Goal: Transaction & Acquisition: Purchase product/service

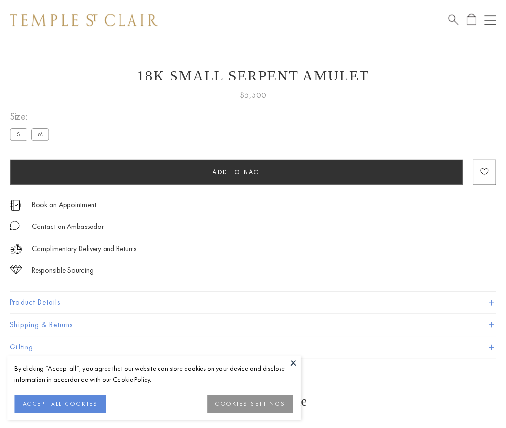
scroll to position [39, 0]
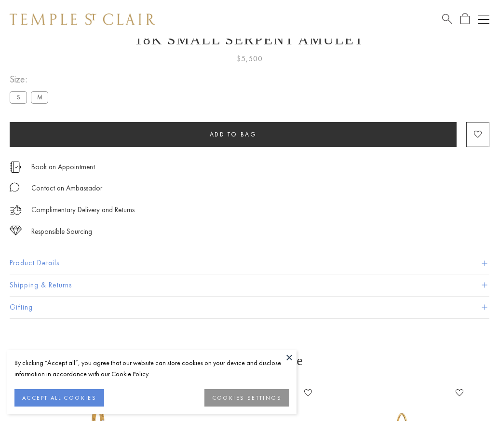
click at [233, 134] on span "Add to bag" at bounding box center [233, 134] width 47 height 8
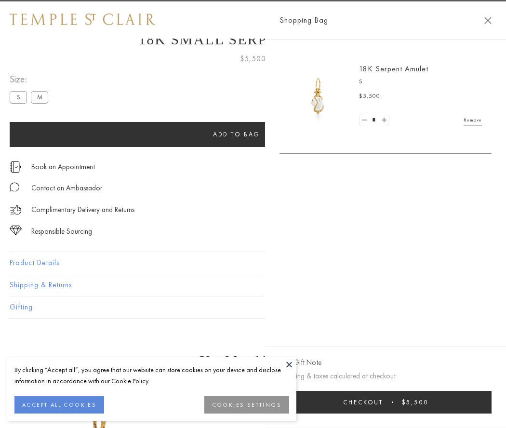
click at [392, 402] on button "Checkout $5,500" at bounding box center [386, 402] width 212 height 23
